Goal: Information Seeking & Learning: Learn about a topic

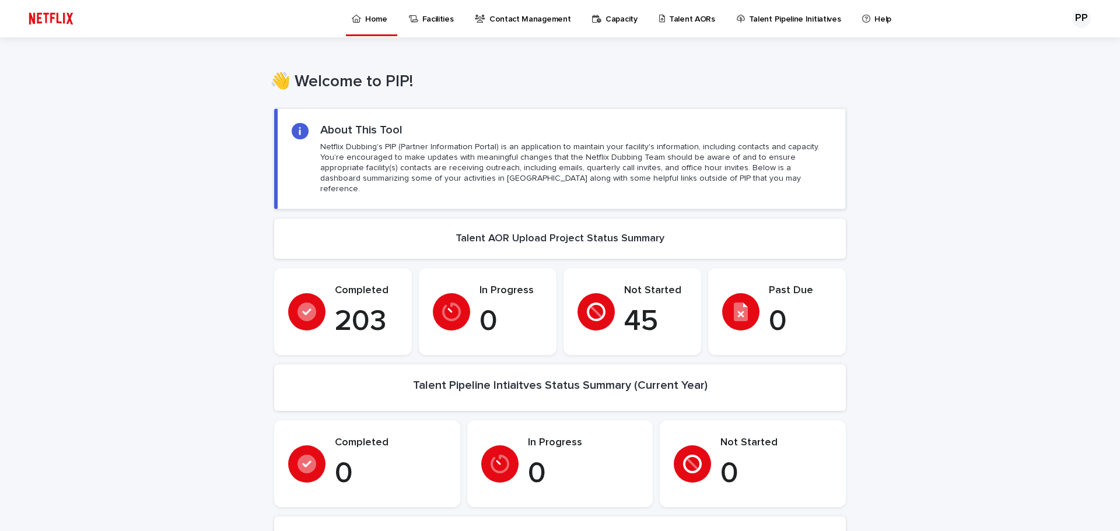
click at [780, 18] on p "Talent Pipeline Initiatives" at bounding box center [795, 12] width 92 height 25
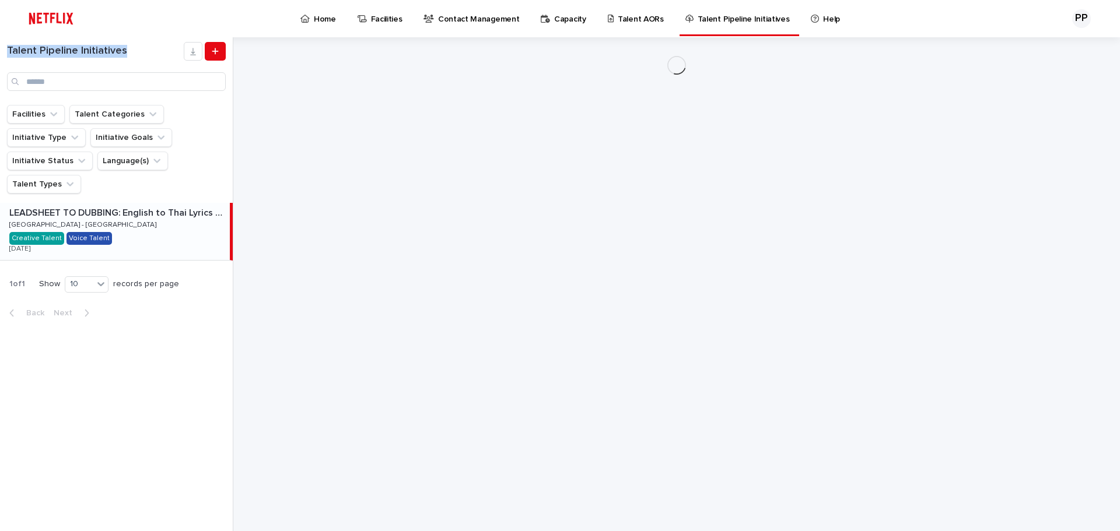
drag, startPoint x: 132, startPoint y: 53, endPoint x: 4, endPoint y: 53, distance: 128.9
click at [4, 53] on div "Talent Pipeline Initiatives" at bounding box center [116, 66] width 233 height 49
copy h1 "Talent Pipeline Initiatives"
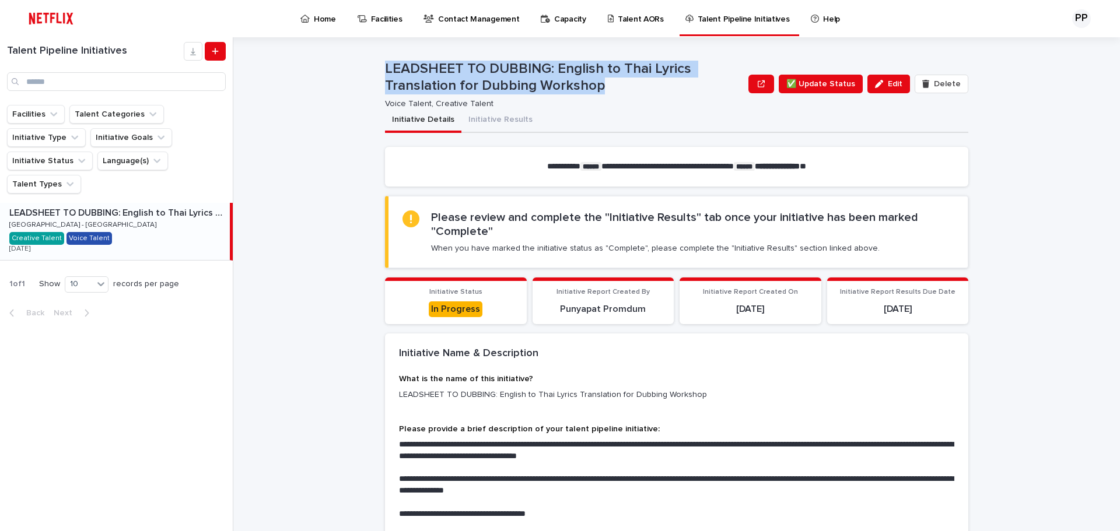
drag, startPoint x: 606, startPoint y: 89, endPoint x: 360, endPoint y: 65, distance: 247.3
click at [360, 65] on div "**********" at bounding box center [683, 284] width 873 height 494
copy p "LEADSHEET TO DUBBING: English to Thai Lyrics Translation for Dubbing Workshop"
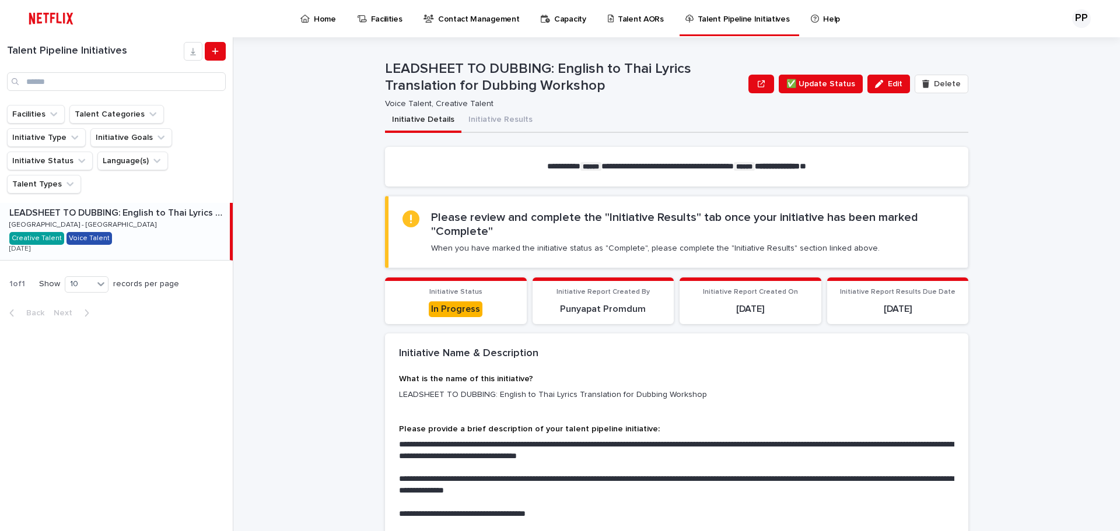
click at [459, 313] on div "In Progress" at bounding box center [456, 310] width 54 height 16
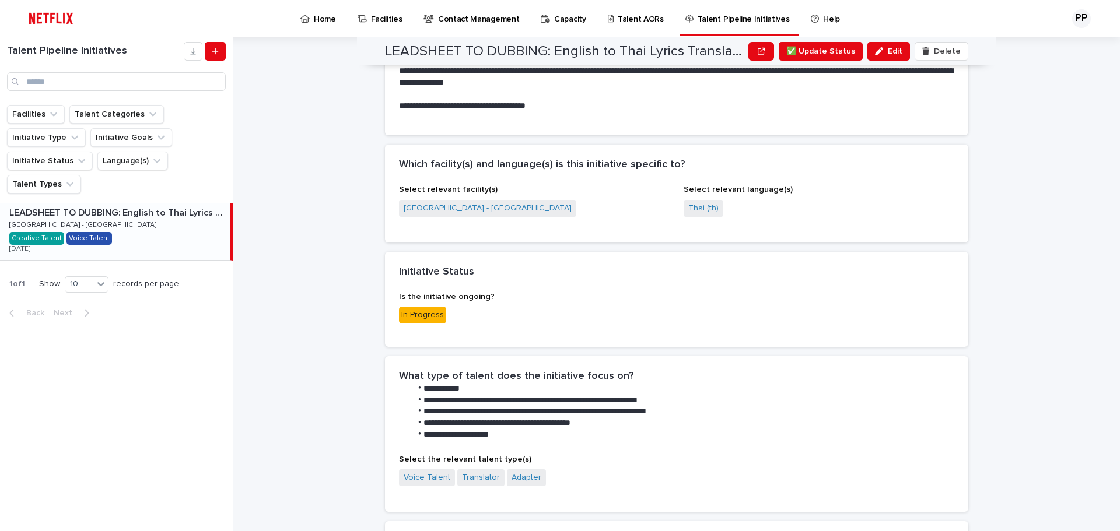
scroll to position [758, 0]
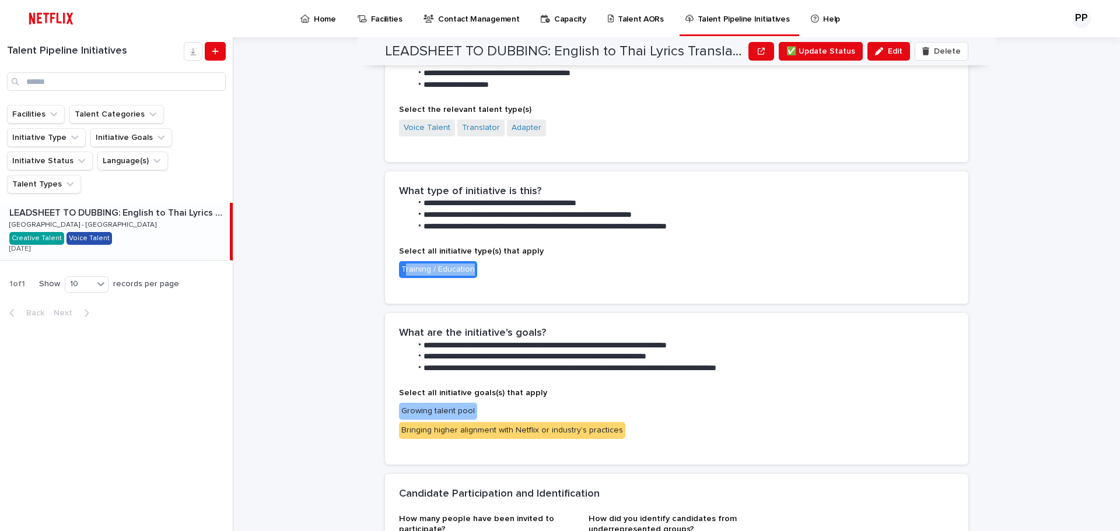
drag, startPoint x: 399, startPoint y: 271, endPoint x: 475, endPoint y: 271, distance: 76.4
click at [475, 271] on div "Training / Education" at bounding box center [534, 270] width 271 height 19
click at [461, 277] on div "Training / Education" at bounding box center [438, 269] width 78 height 17
drag, startPoint x: 469, startPoint y: 268, endPoint x: 386, endPoint y: 270, distance: 82.9
click at [386, 270] on div "Select all initiative type(s) that apply Training / Education" at bounding box center [676, 275] width 583 height 57
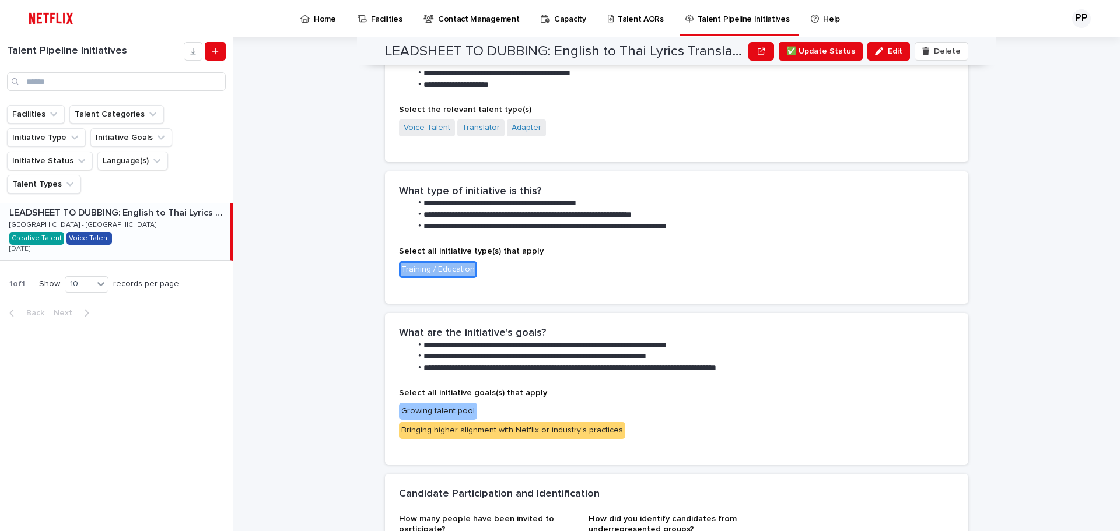
copy div "Training / Education"
click at [669, 294] on div "Select all initiative type(s) that apply Training / Education" at bounding box center [676, 275] width 583 height 57
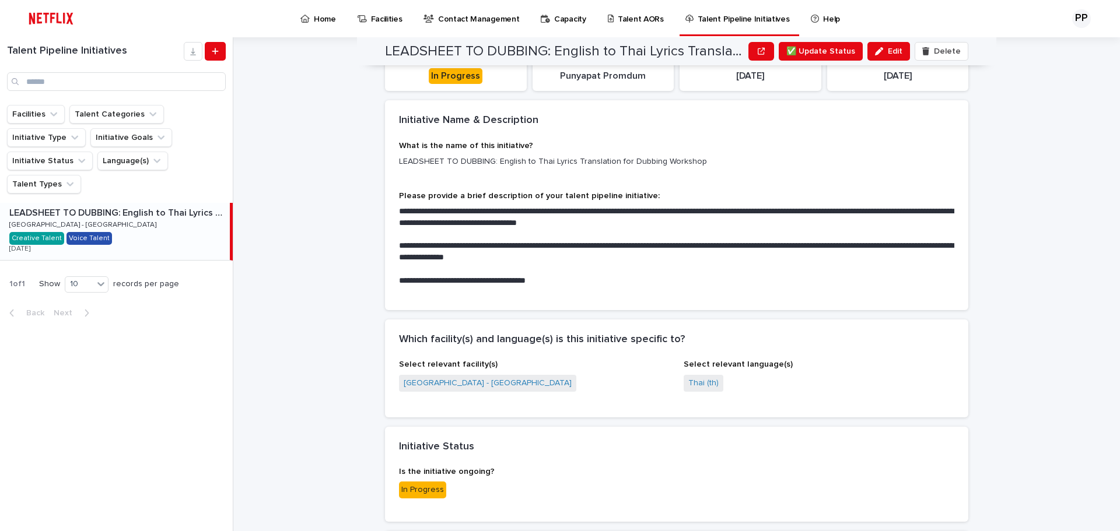
scroll to position [350, 0]
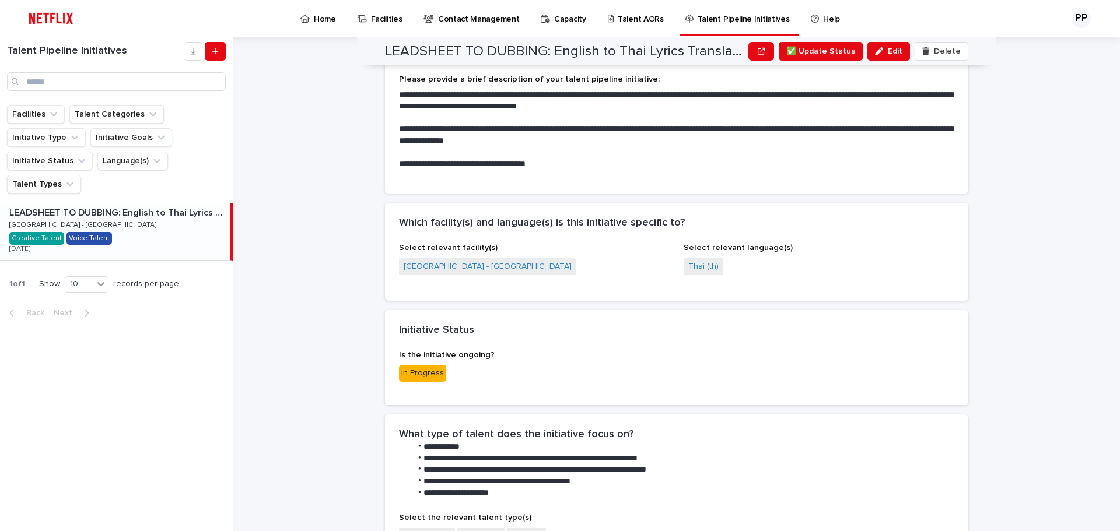
click at [1062, 291] on div "**********" at bounding box center [683, 284] width 873 height 494
